Goal: Information Seeking & Learning: Check status

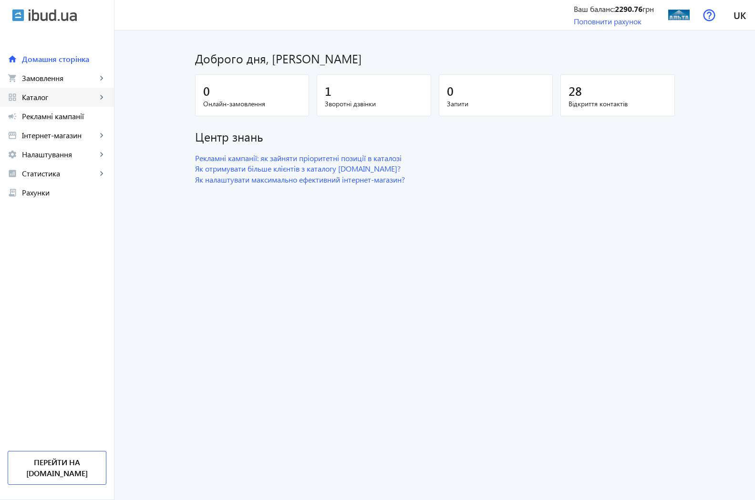
click at [37, 98] on span "Каталог" at bounding box center [59, 98] width 75 height 10
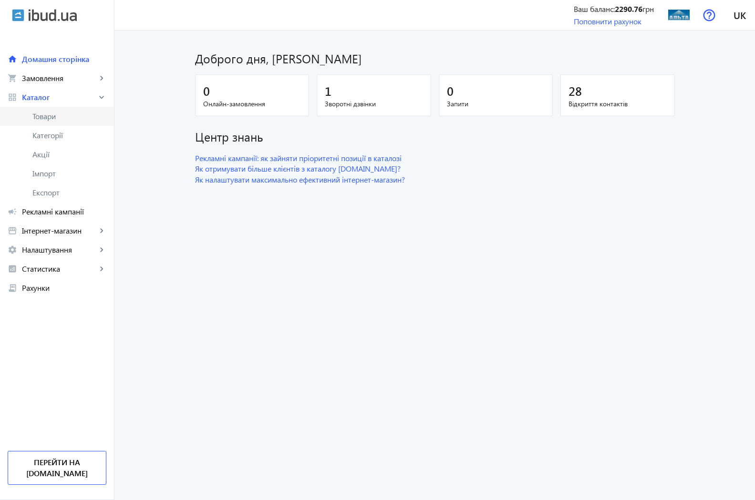
click at [47, 113] on span "Товари" at bounding box center [69, 117] width 74 height 10
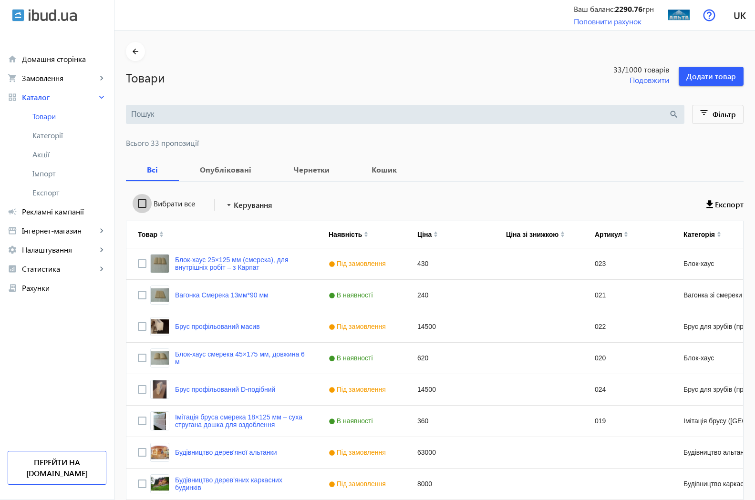
click at [134, 202] on input "Вибрати все" at bounding box center [142, 203] width 19 height 19
checkbox input "true"
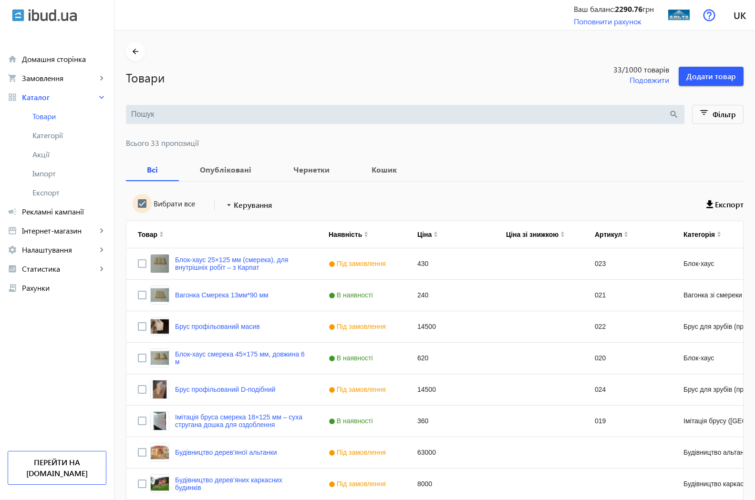
checkbox input "true"
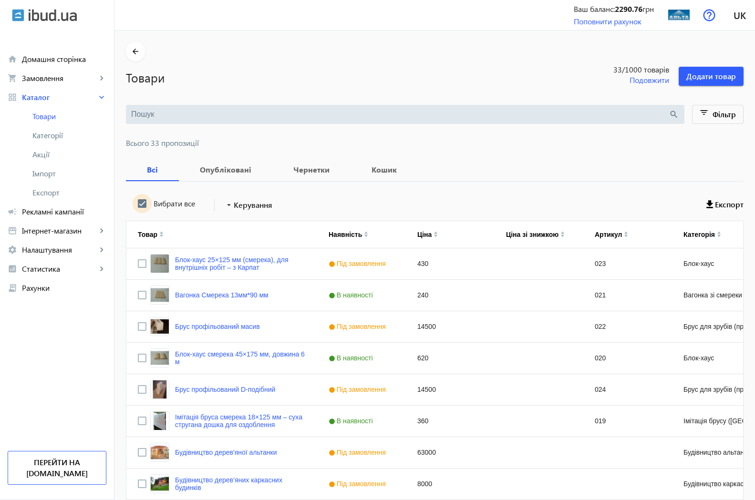
checkbox input "true"
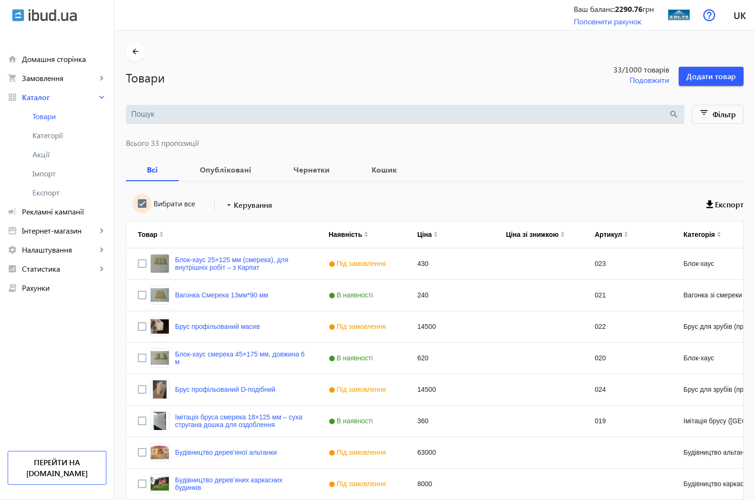
checkbox input "true"
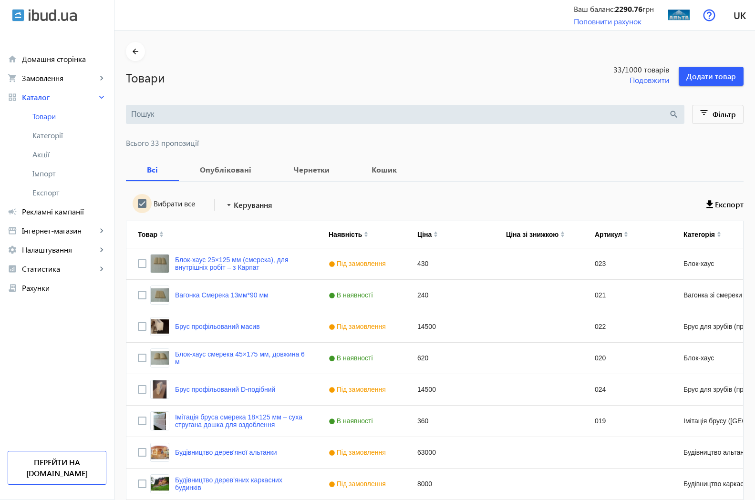
checkbox input "true"
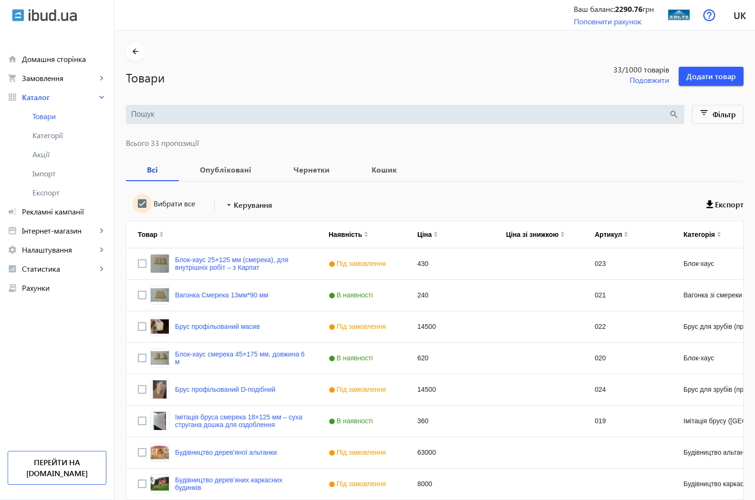
checkbox input "true"
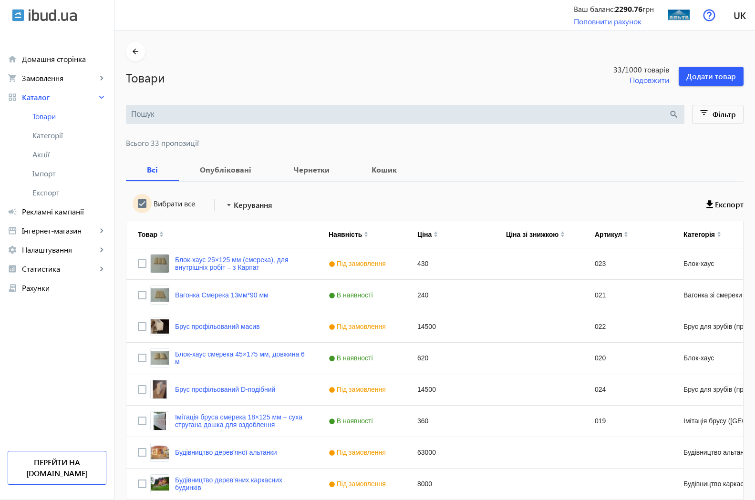
checkbox input "true"
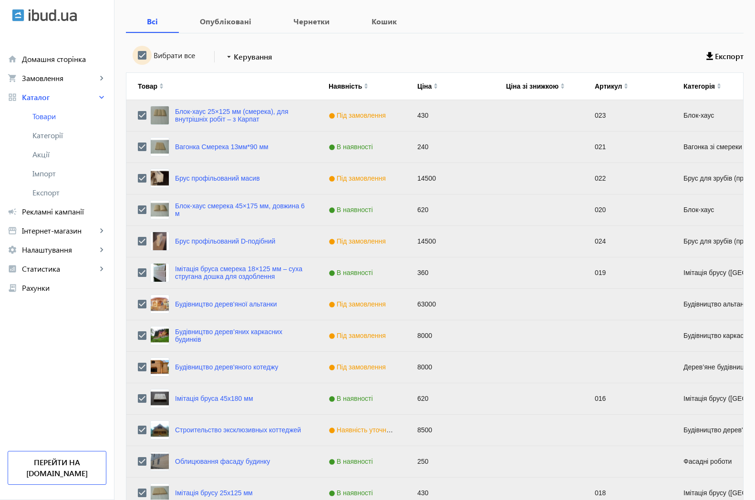
scroll to position [139, 0]
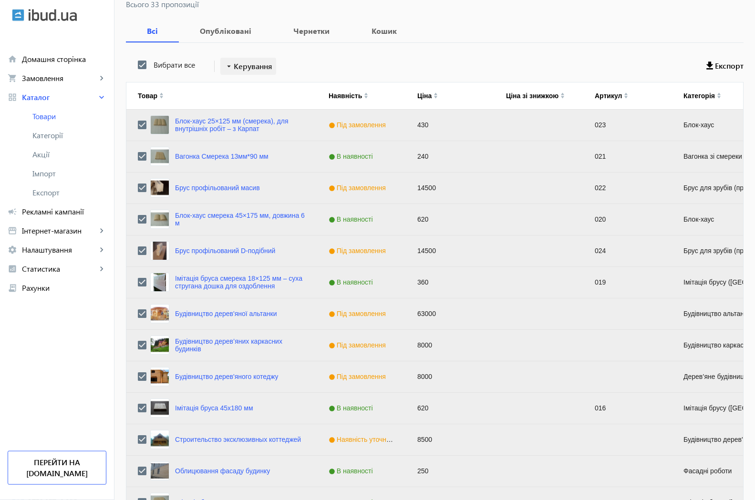
click at [227, 67] on mat-icon "arrow_drop_down" at bounding box center [229, 67] width 10 height 10
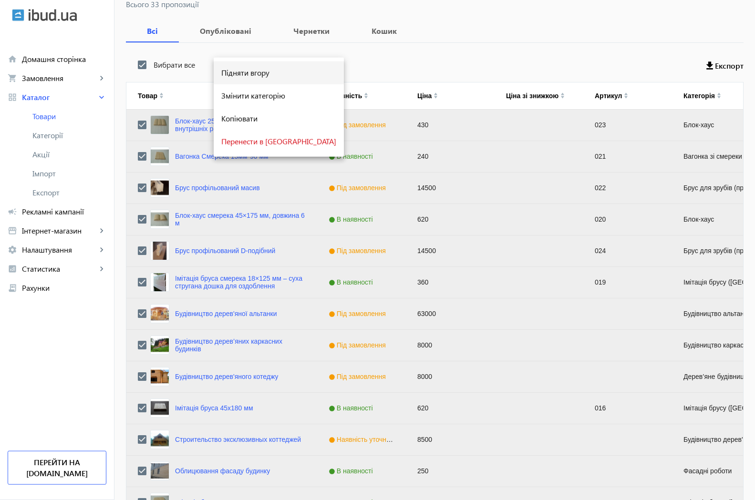
click at [242, 80] on button "Підняти вгору" at bounding box center [279, 73] width 130 height 23
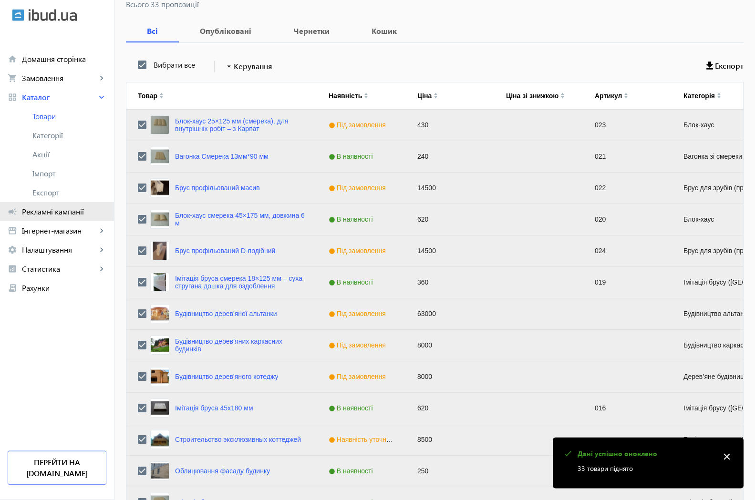
click at [53, 212] on span "Рекламні кампанії" at bounding box center [64, 212] width 84 height 10
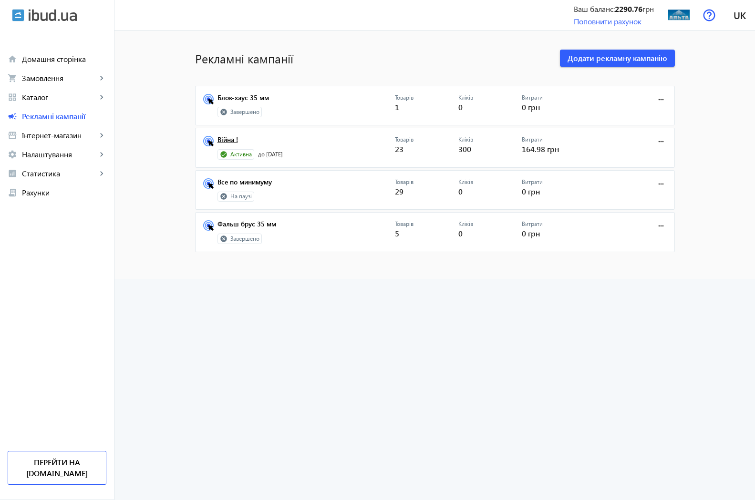
click at [227, 139] on link "Війна !" at bounding box center [305, 142] width 177 height 13
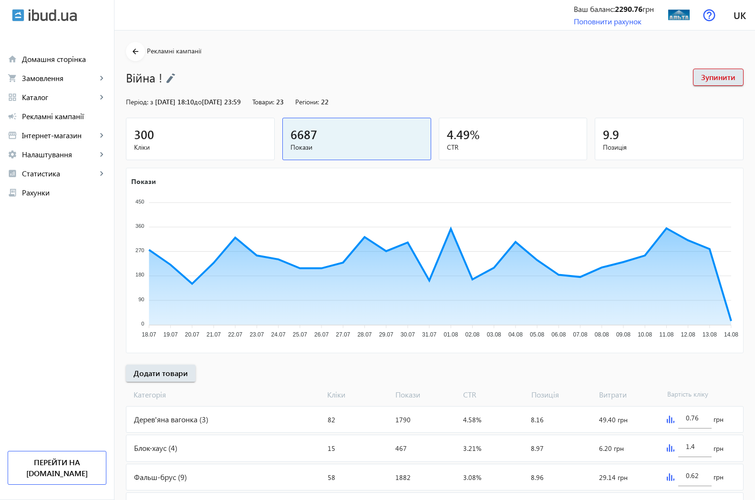
click at [137, 137] on span "300" at bounding box center [144, 134] width 20 height 16
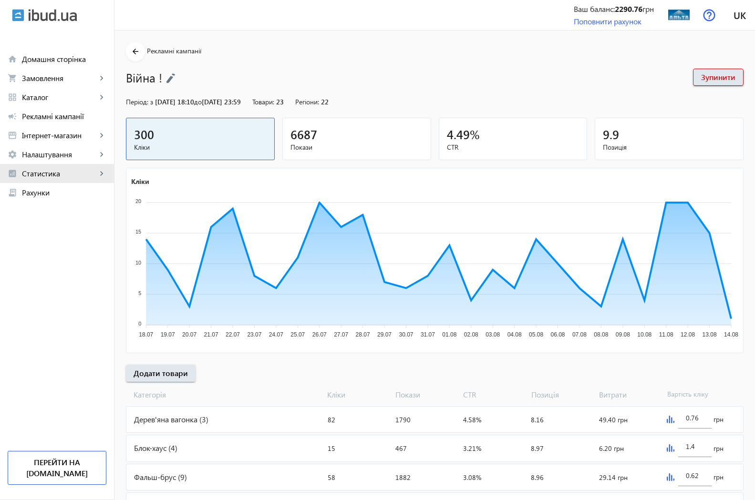
click at [51, 175] on span "Статистика" at bounding box center [59, 174] width 75 height 10
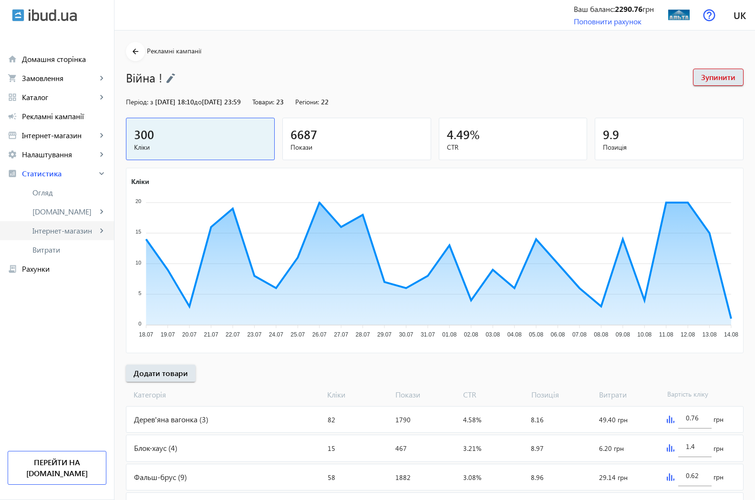
click at [49, 232] on span "Інтернет-магазин" at bounding box center [64, 231] width 64 height 10
click at [51, 250] on span "Огляд" at bounding box center [70, 250] width 72 height 10
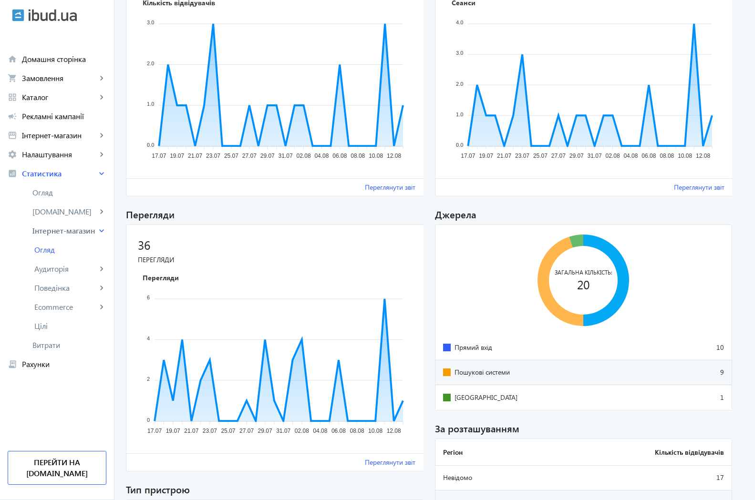
scroll to position [292, 0]
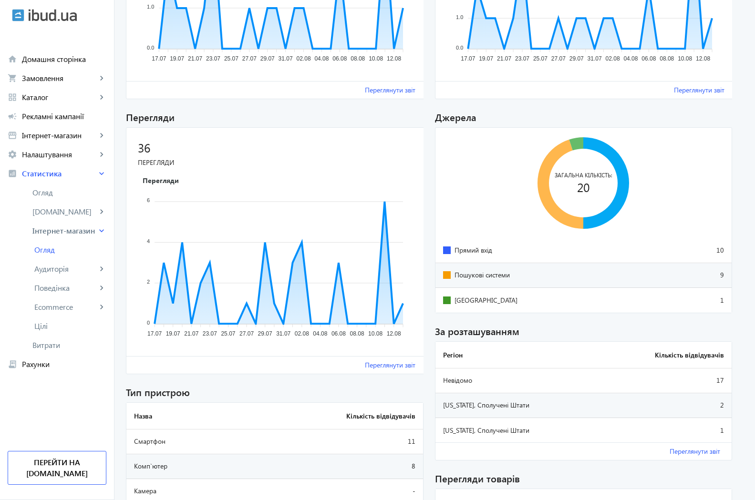
click at [489, 276] on span "Пошукові системи" at bounding box center [480, 275] width 75 height 8
click at [473, 249] on span "Прямий вхід" at bounding box center [480, 251] width 75 height 8
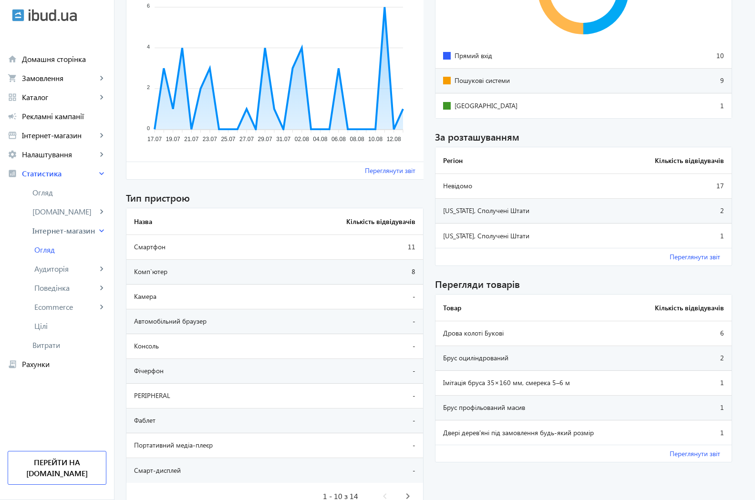
scroll to position [535, 0]
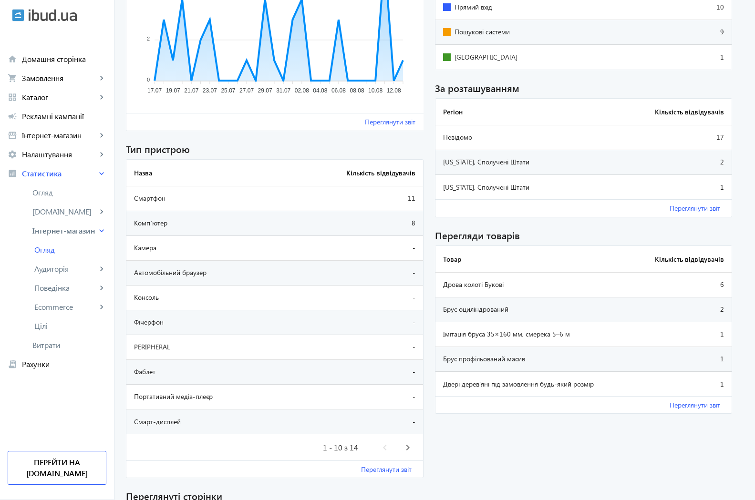
click at [508, 331] on td "Імітація бруса 35×160 мм, смерека 5–6 м" at bounding box center [533, 334] width 196 height 25
click at [722, 335] on td "1" at bounding box center [681, 334] width 100 height 25
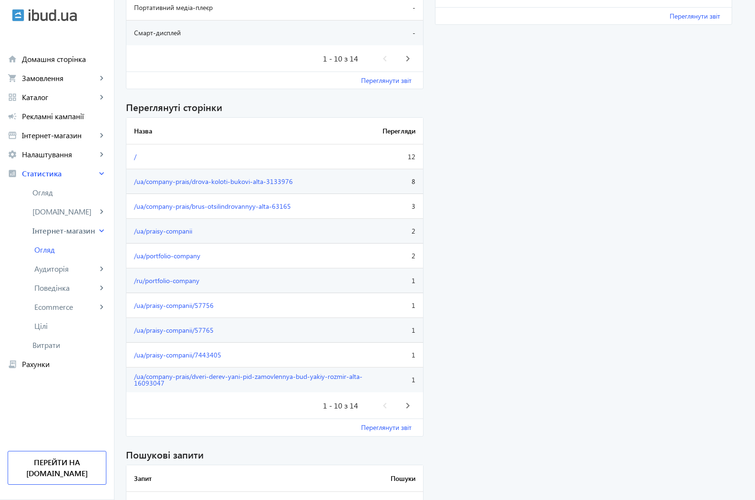
scroll to position [973, 0]
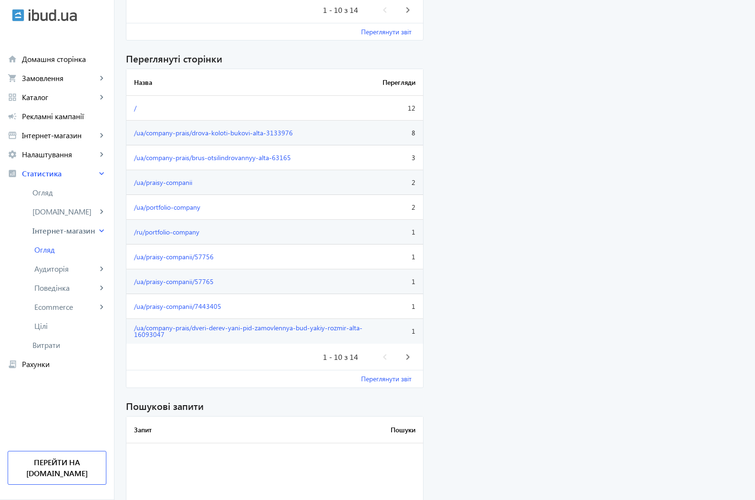
click at [346, 358] on div "1 - 10 з 14" at bounding box center [340, 357] width 35 height 8
click at [406, 358] on span "Наступна сторінка" at bounding box center [407, 357] width 23 height 23
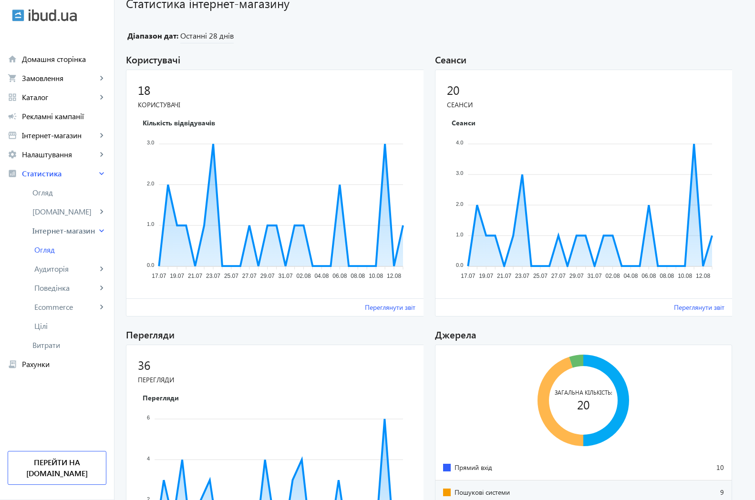
scroll to position [49, 0]
